Goal: Information Seeking & Learning: Learn about a topic

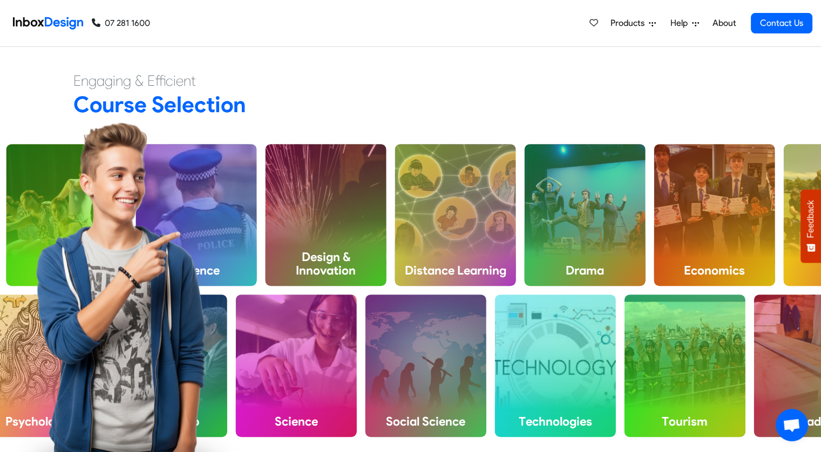
scroll to position [402, 0]
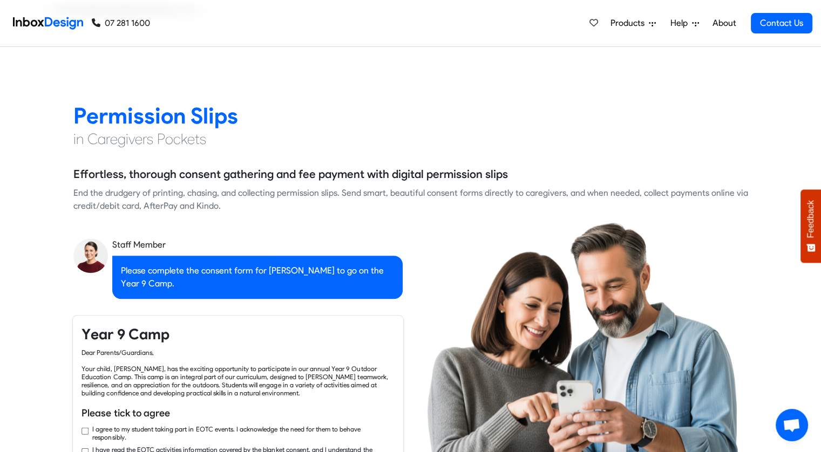
checkbox input "true"
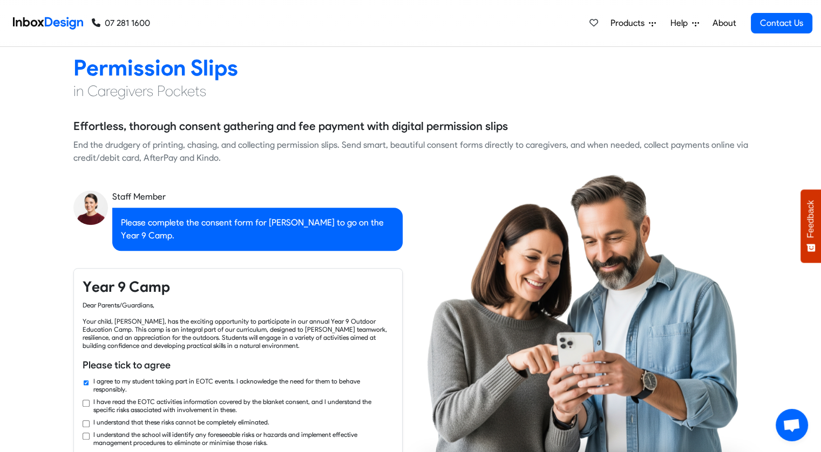
checkbox input "true"
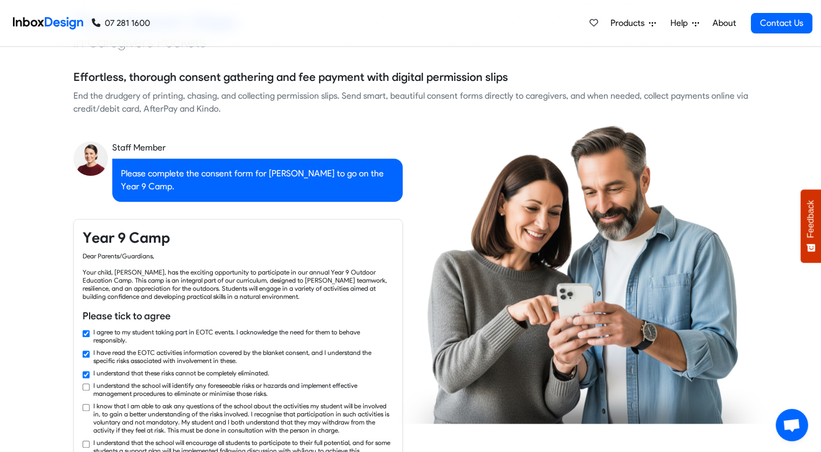
checkbox input "true"
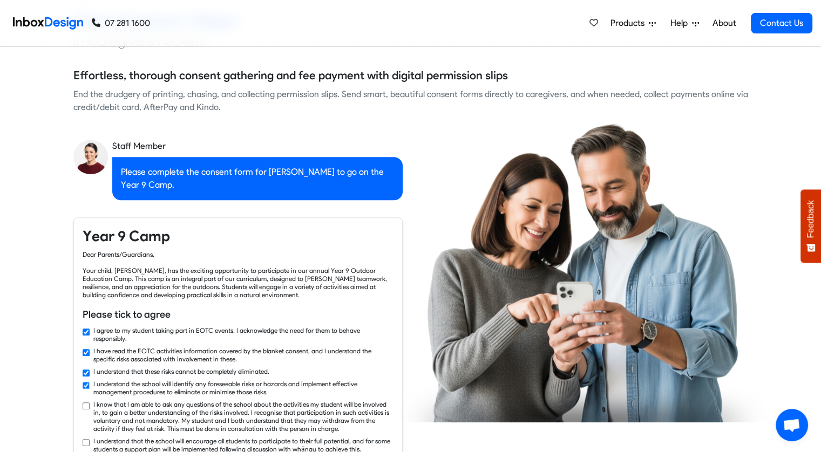
checkbox input "true"
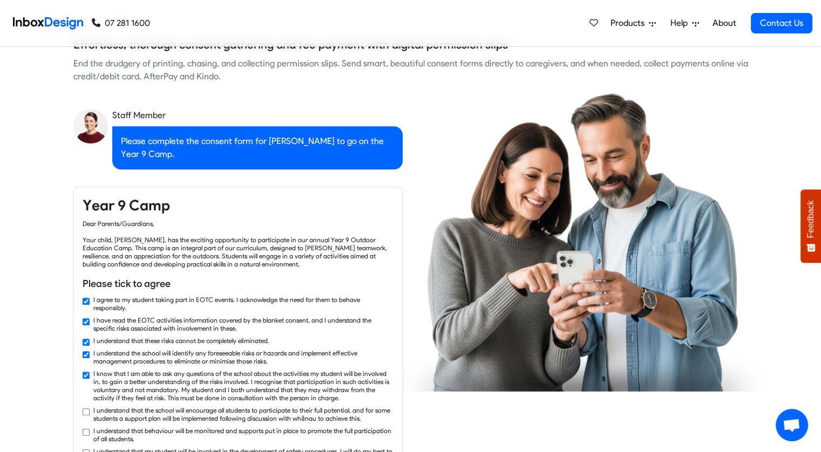
checkbox input "true"
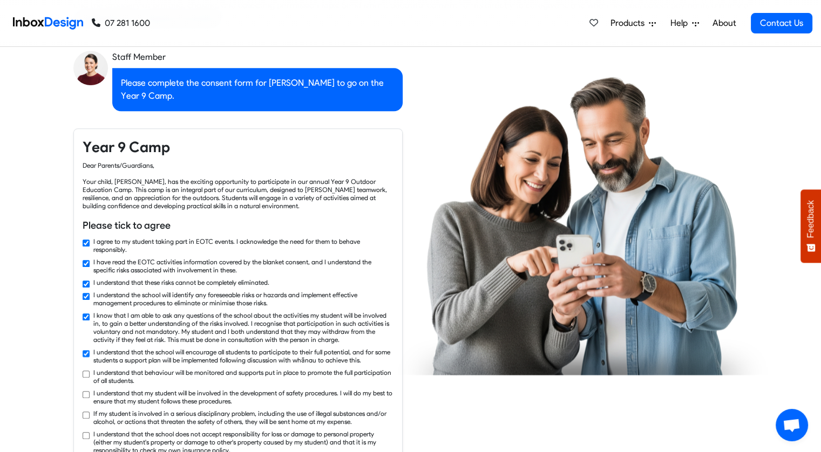
checkbox input "true"
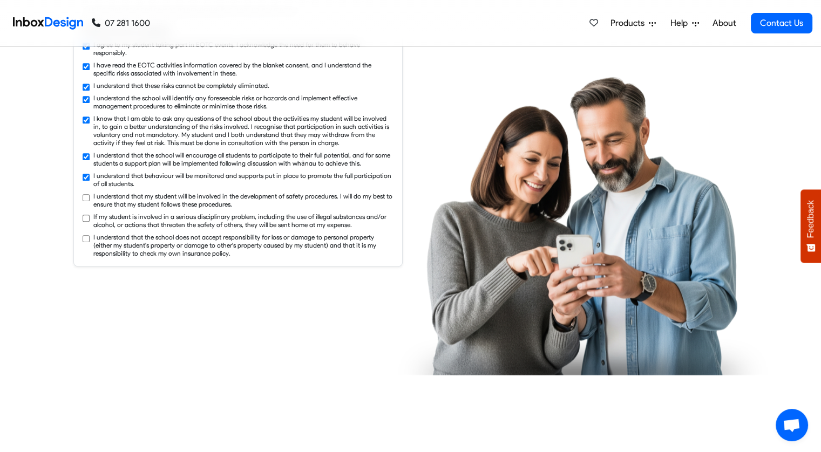
checkbox input "true"
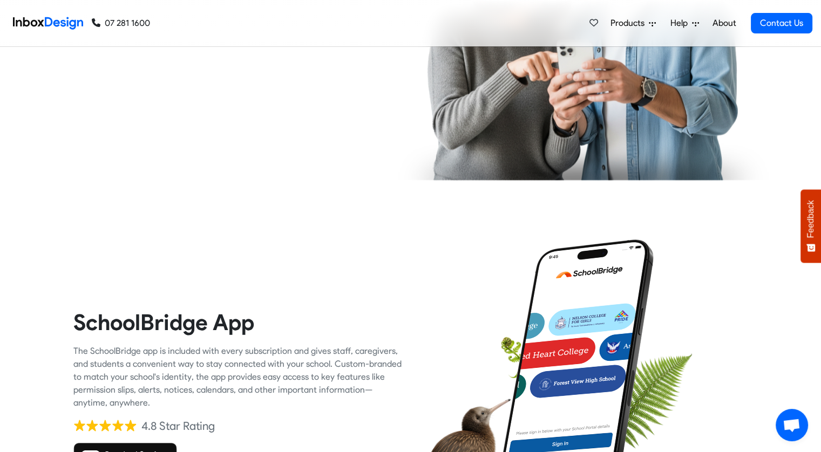
checkbox input "true"
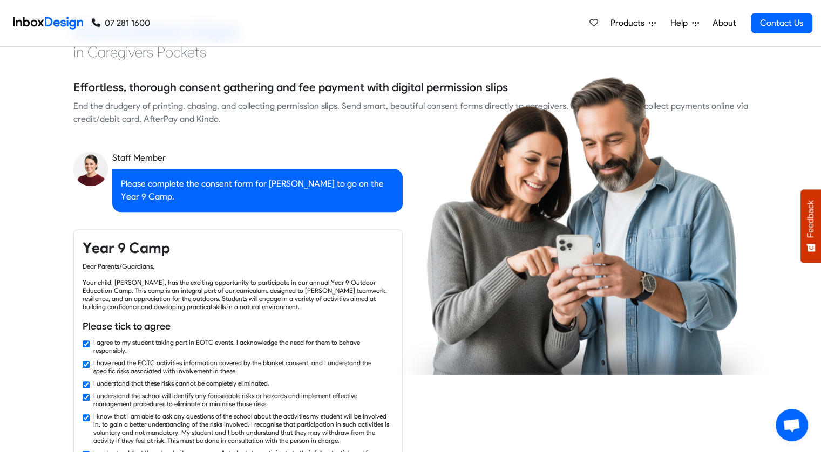
checkbox input "false"
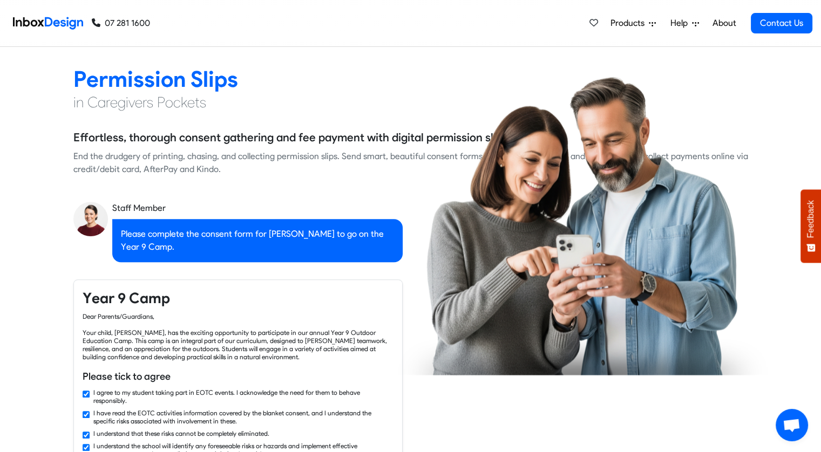
checkbox input "false"
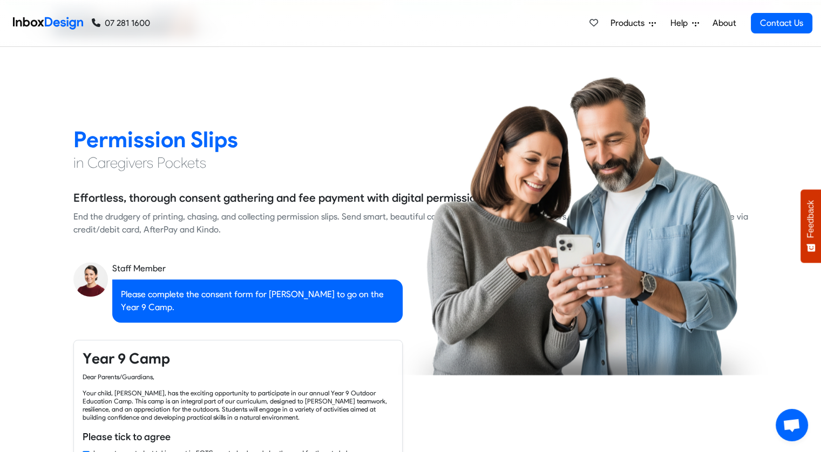
checkbox input "false"
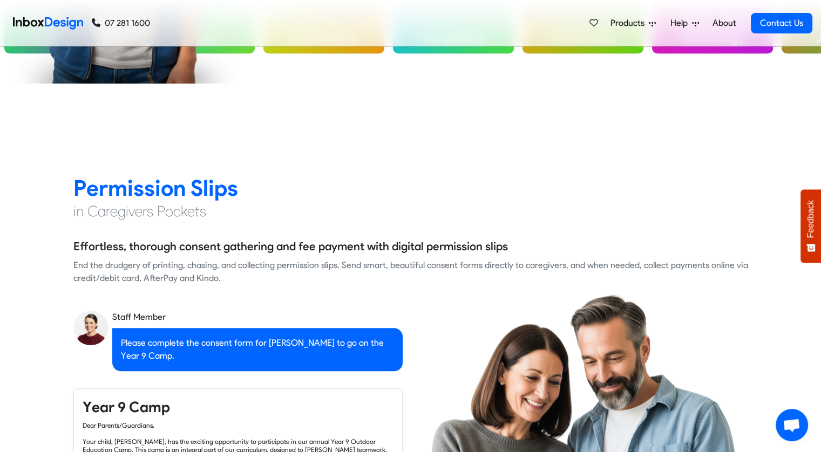
checkbox input "false"
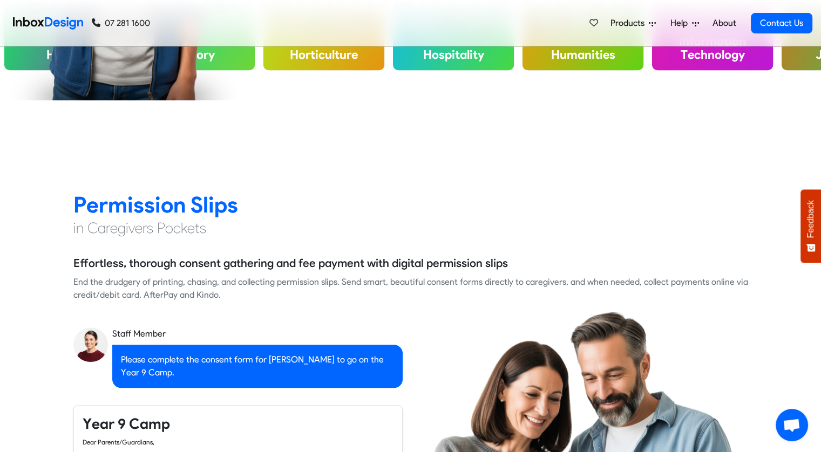
checkbox input "false"
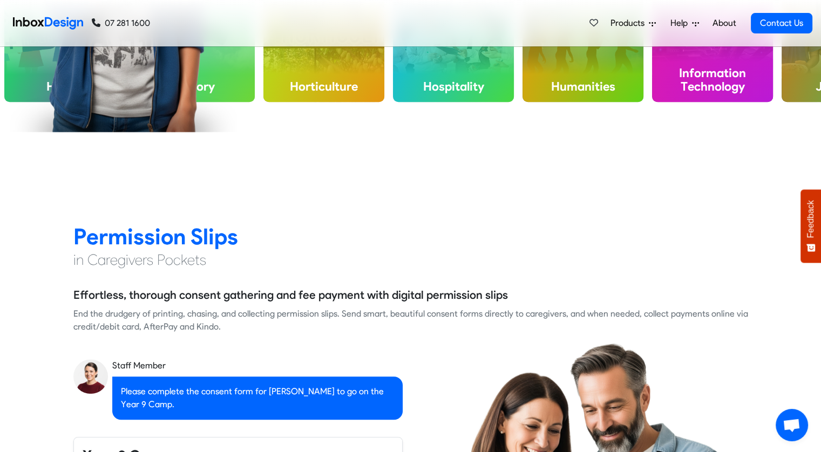
checkbox input "false"
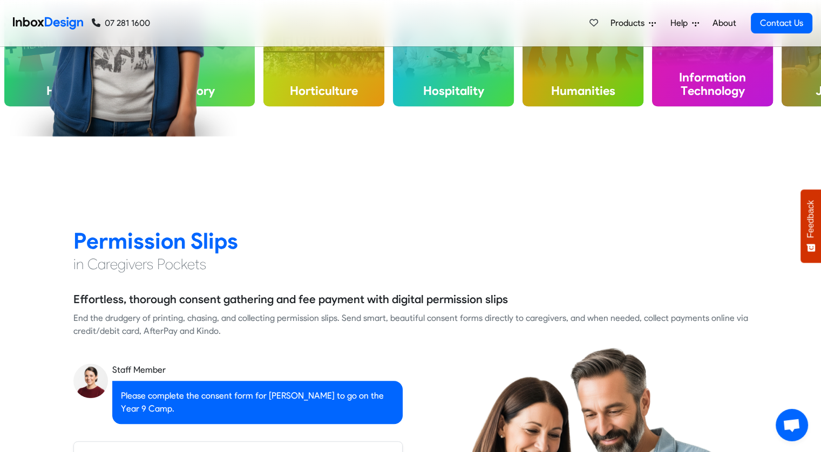
checkbox input "false"
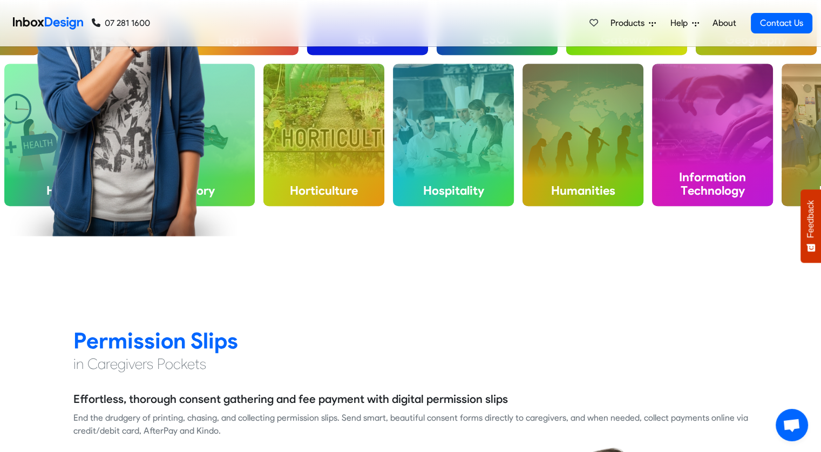
checkbox input "false"
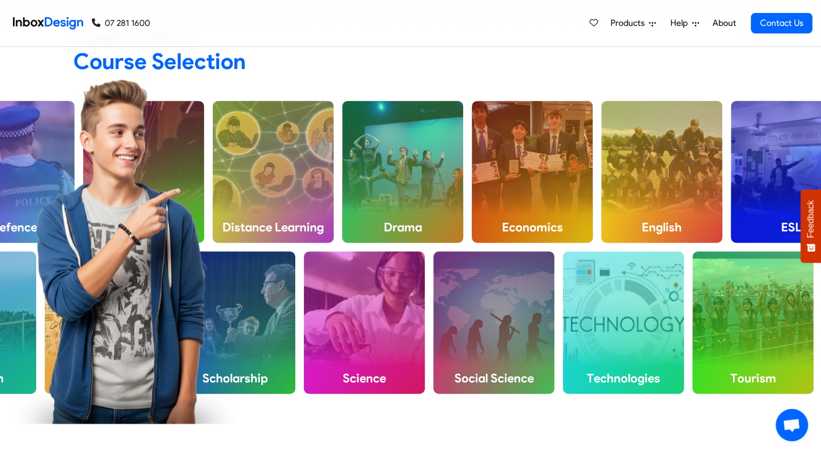
scroll to position [445, 0]
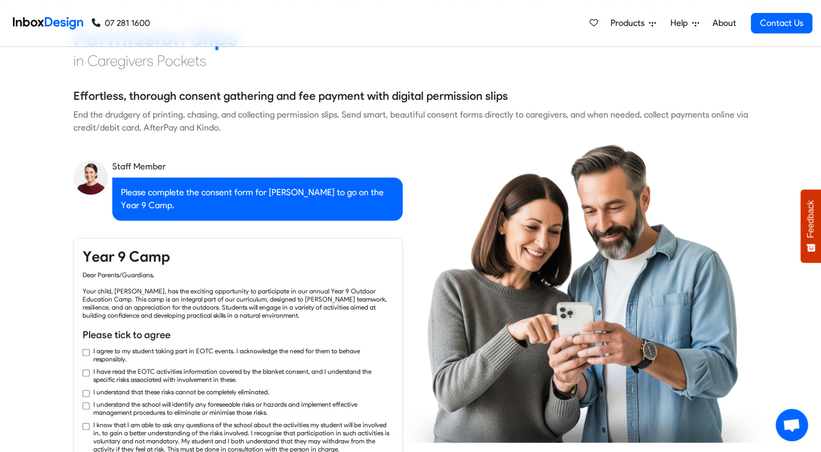
checkbox input "true"
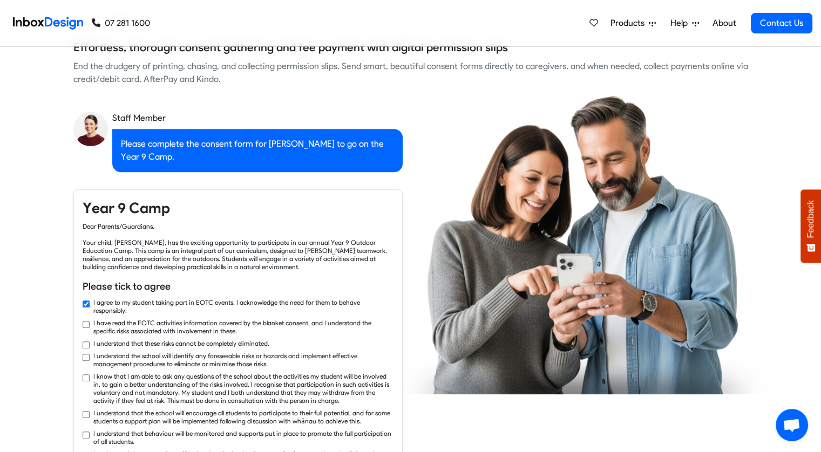
checkbox input "true"
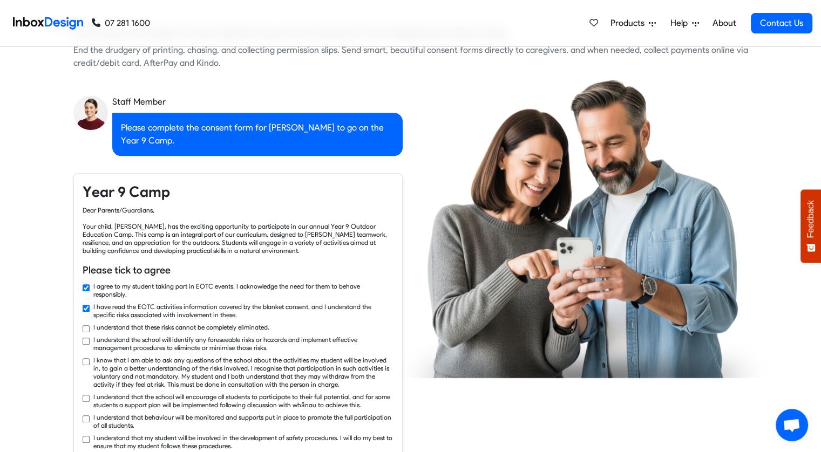
checkbox input "true"
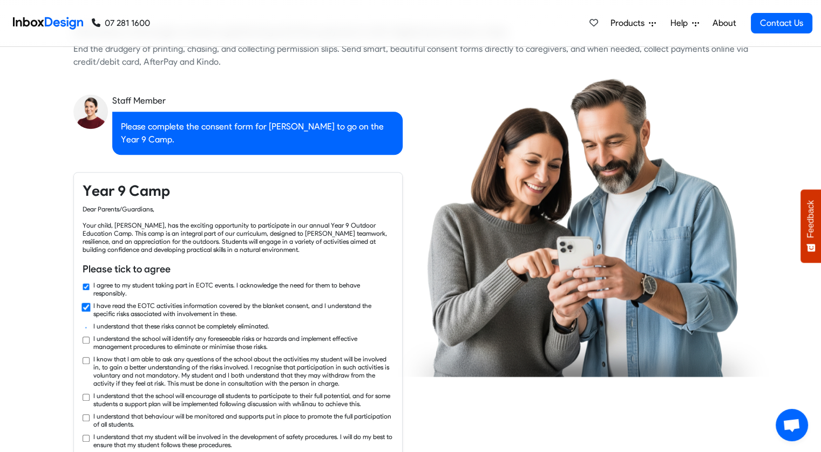
checkbox input "true"
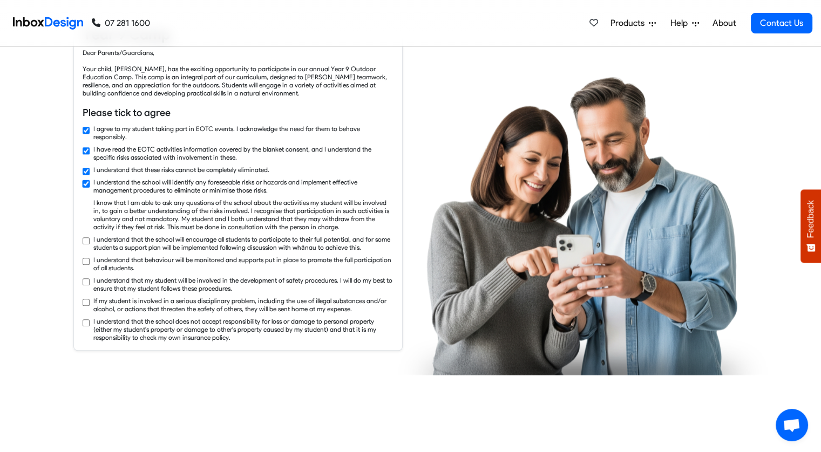
checkbox input "true"
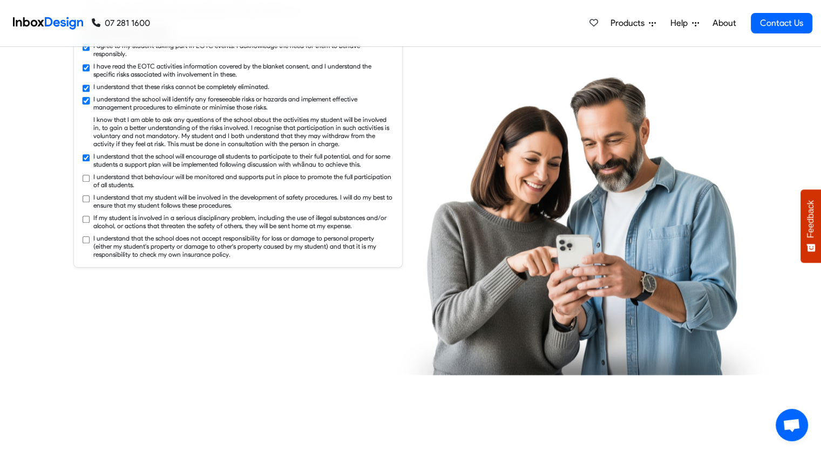
checkbox input "true"
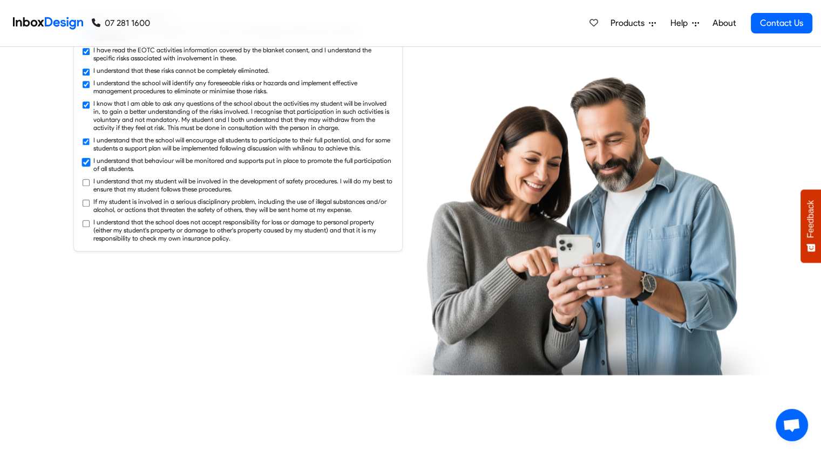
checkbox input "true"
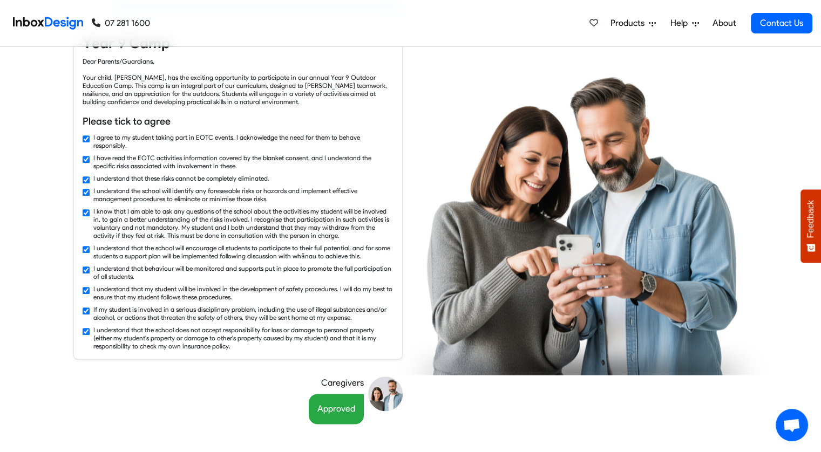
scroll to position [1090, 0]
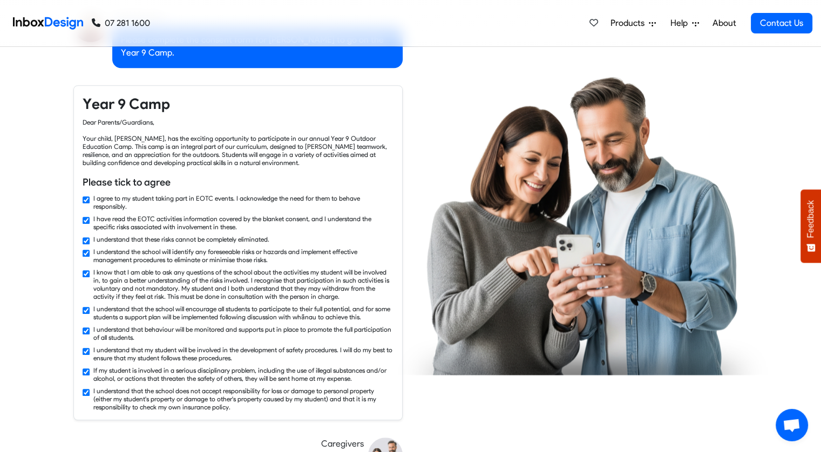
click at [177, 131] on div "Dear Parents/Guardians, Your child, [PERSON_NAME], has the exciting opportunity…" at bounding box center [238, 142] width 311 height 49
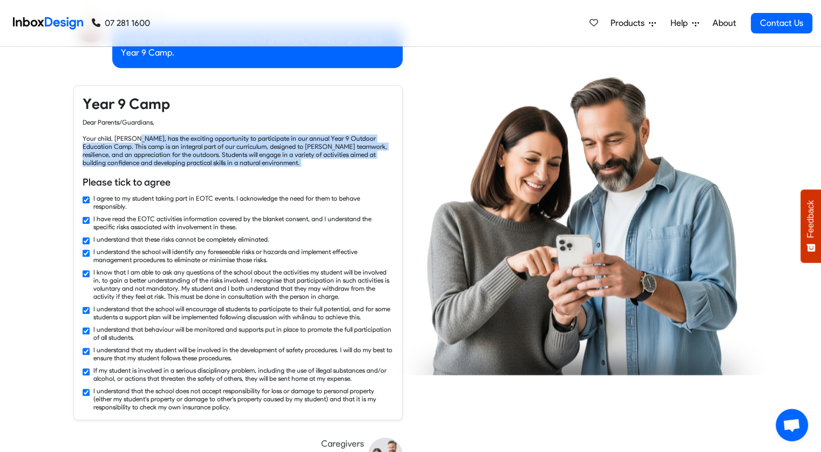
click at [177, 131] on div "Dear Parents/Guardians, Your child, [PERSON_NAME], has the exciting opportunity…" at bounding box center [238, 142] width 311 height 49
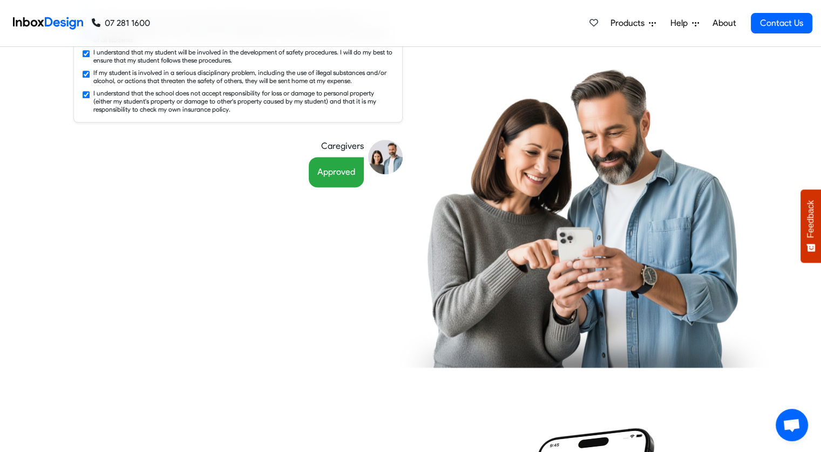
scroll to position [1388, 0]
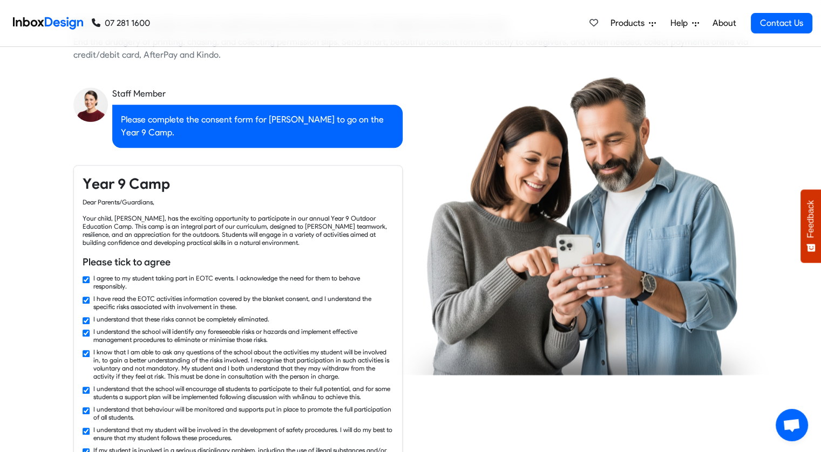
checkbox input "false"
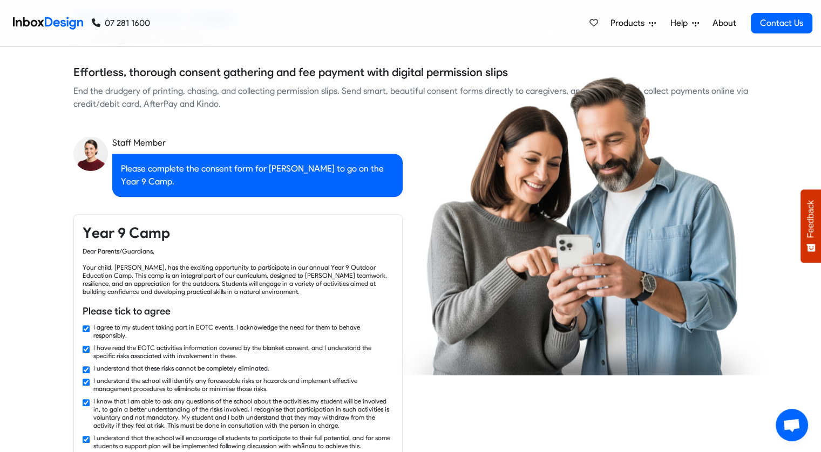
checkbox input "false"
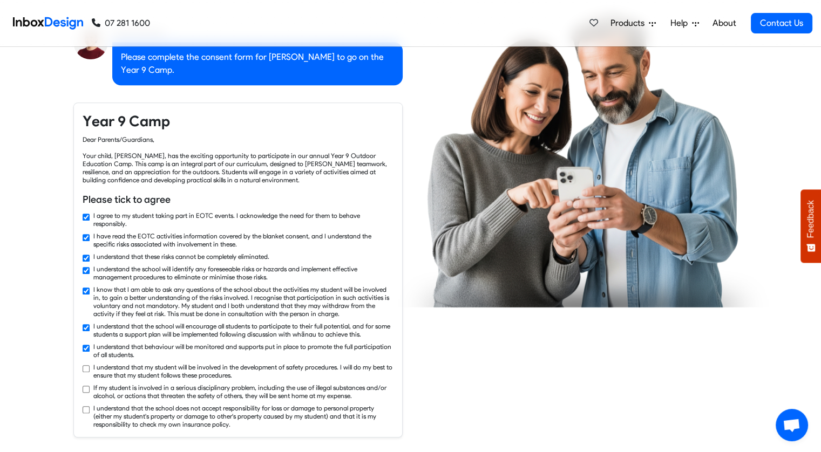
checkbox input "true"
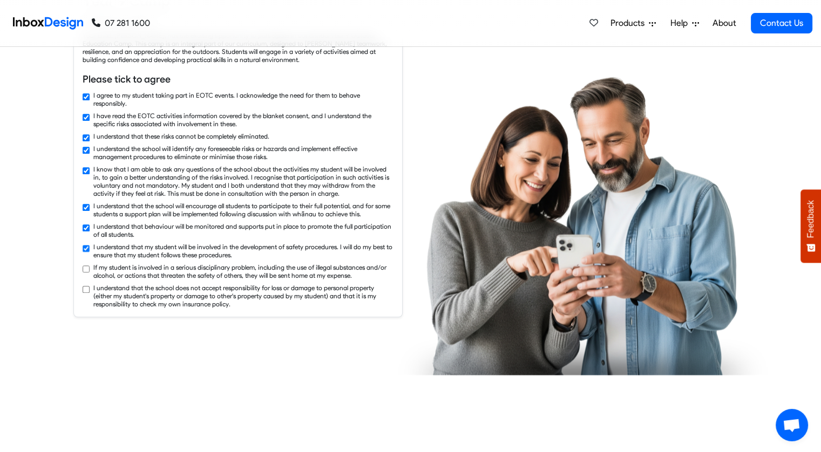
checkbox input "true"
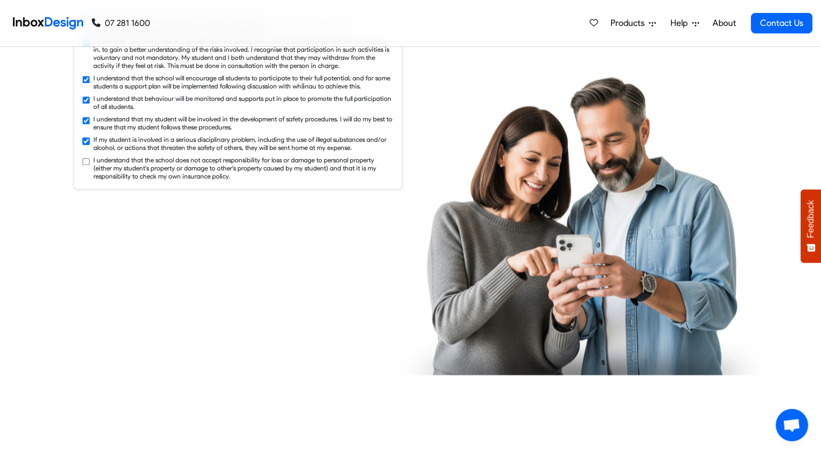
checkbox input "true"
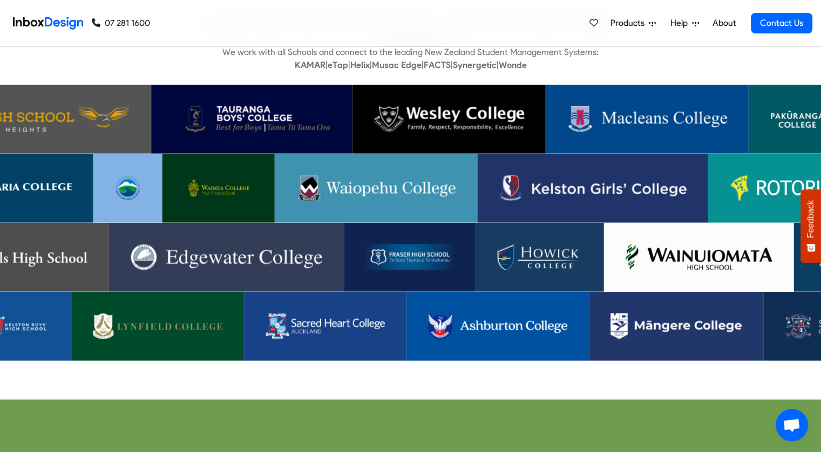
scroll to position [2260, 0]
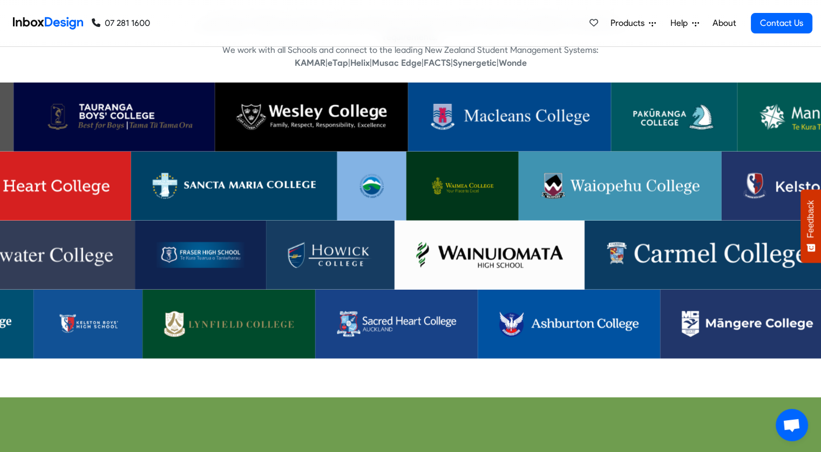
click at [248, 179] on img at bounding box center [233, 186] width 163 height 26
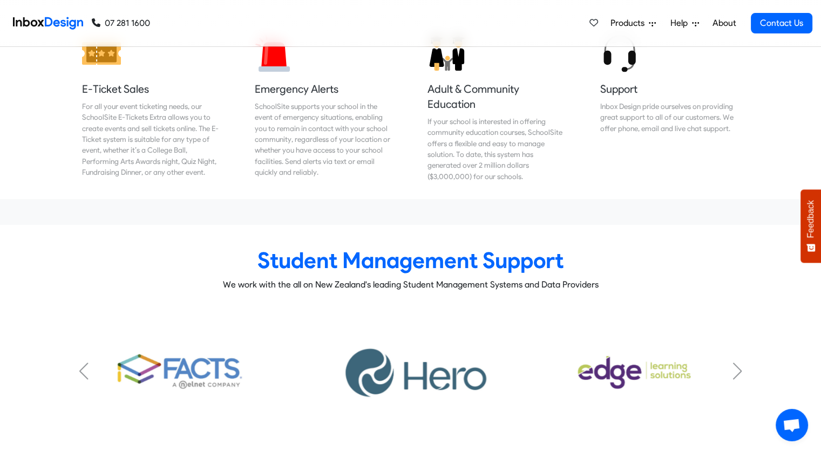
scroll to position [4367, 0]
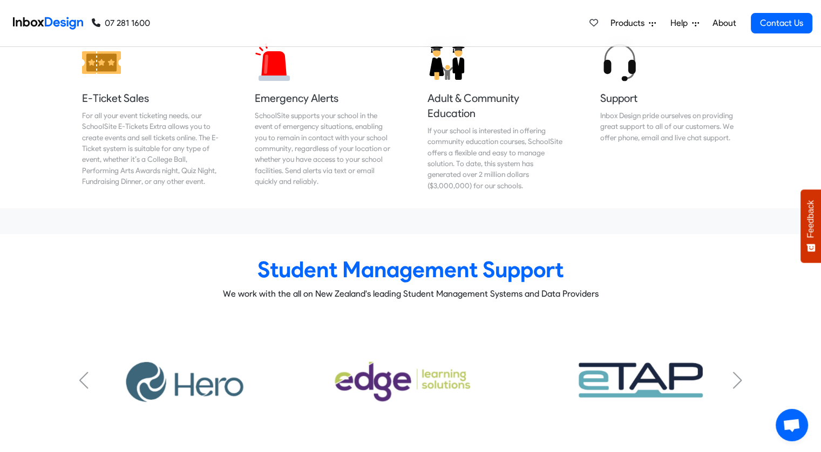
click at [637, 6] on div "Products Mobile APP Free Webinars & Training Browse all Features Login Help Sup…" at bounding box center [699, 23] width 228 height 46
click at [637, 22] on span "Products" at bounding box center [630, 23] width 38 height 13
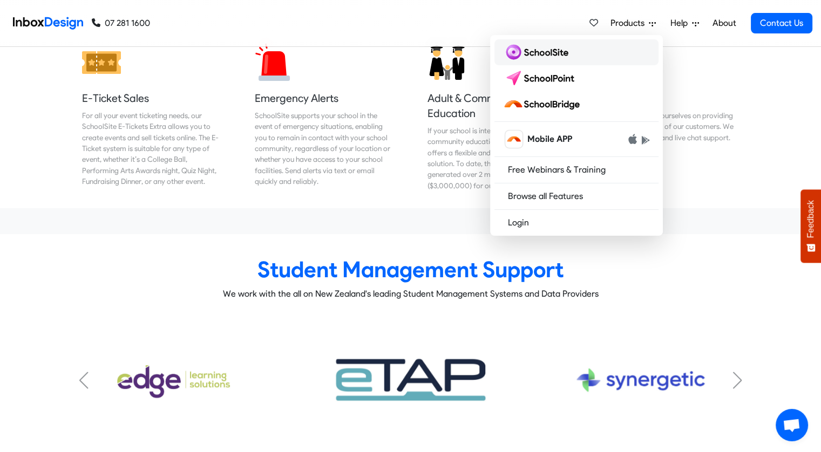
click at [562, 62] on link at bounding box center [577, 52] width 164 height 26
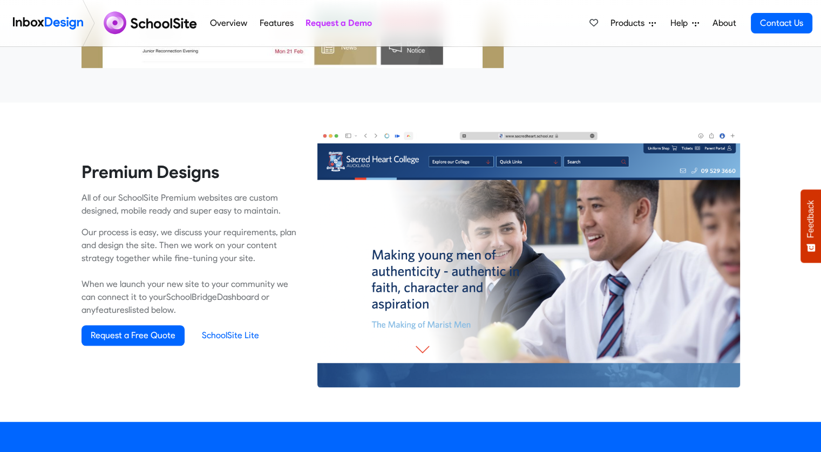
scroll to position [623, 0]
